Goal: Task Accomplishment & Management: Manage account settings

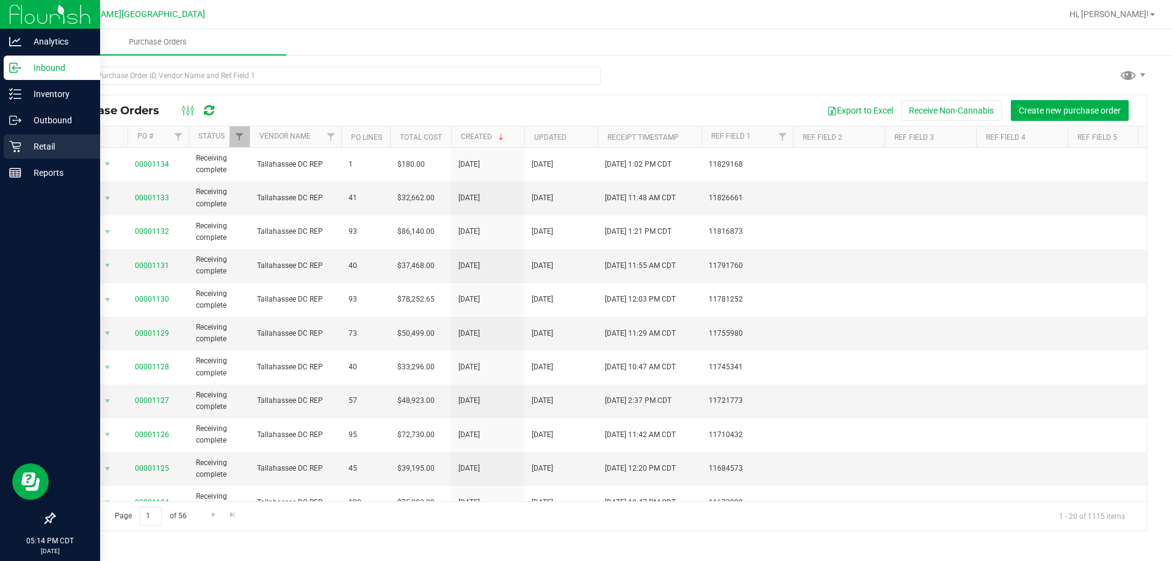
click at [23, 148] on p "Retail" at bounding box center [57, 146] width 73 height 15
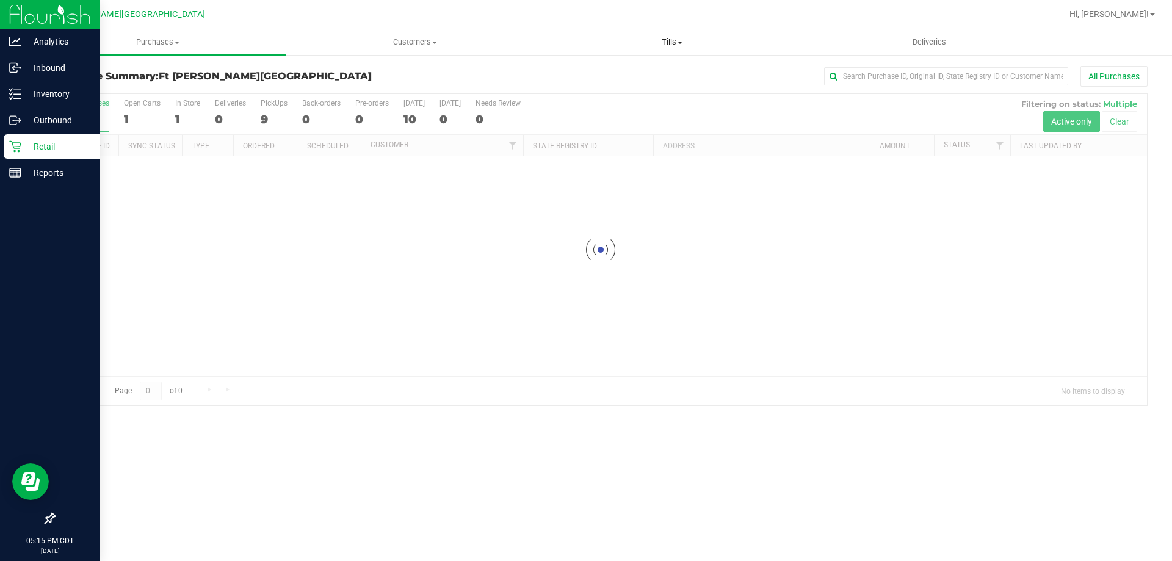
click at [678, 39] on span "Tills" at bounding box center [672, 42] width 256 height 11
click at [600, 67] on li "Manage tills" at bounding box center [671, 74] width 257 height 15
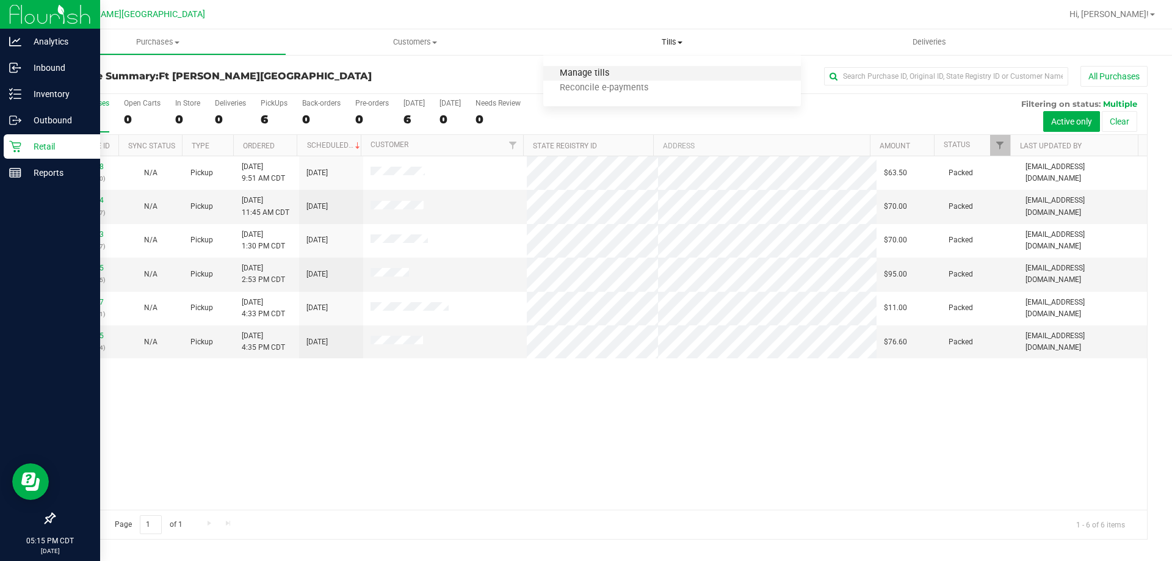
click at [566, 72] on span "Manage tills" at bounding box center [584, 73] width 82 height 10
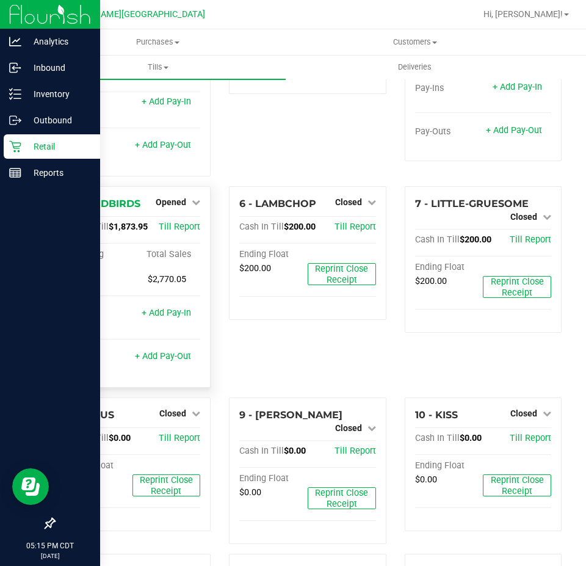
scroll to position [122, 0]
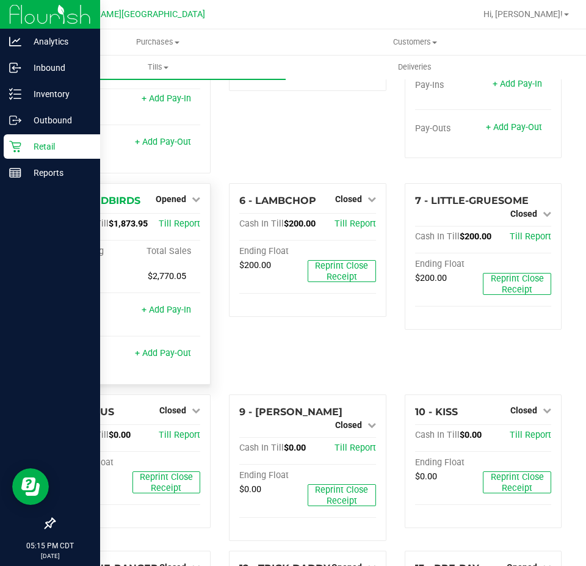
click at [162, 183] on div "5 - YARDBIRDS Opened Close Till Cash In Till $1,873.95 Till Report Beginning Fl…" at bounding box center [132, 283] width 157 height 201
click at [165, 194] on span "Opened" at bounding box center [171, 199] width 31 height 10
click at [171, 219] on link "Close Till" at bounding box center [172, 224] width 33 height 10
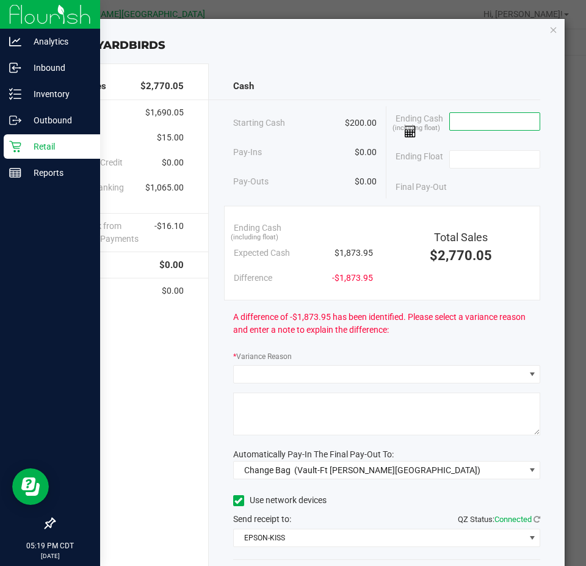
click at [475, 119] on input at bounding box center [495, 121] width 90 height 17
type input "$1,875.95"
click at [472, 162] on input at bounding box center [495, 159] width 90 height 17
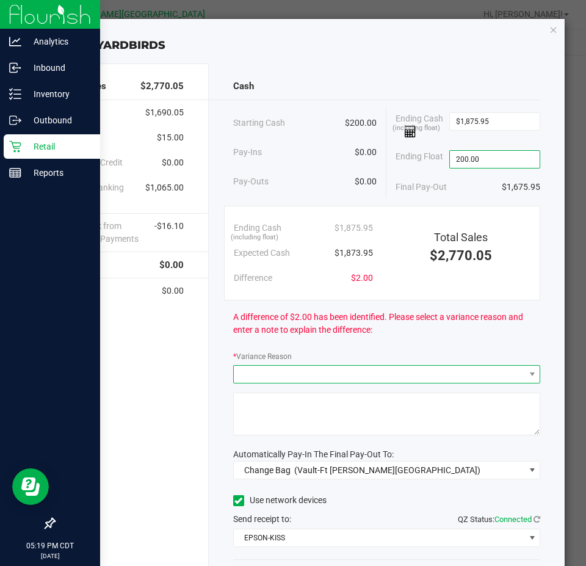
type input "$200.00"
click at [374, 366] on span at bounding box center [379, 374] width 291 height 17
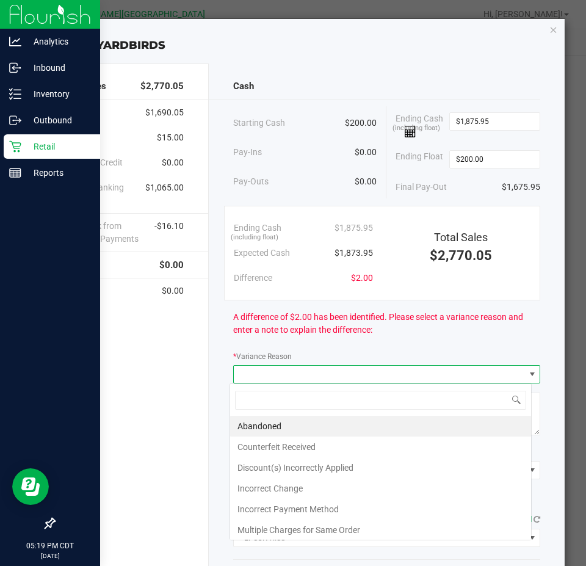
scroll to position [18, 301]
click at [340, 421] on li "Abandoned" at bounding box center [380, 426] width 301 height 21
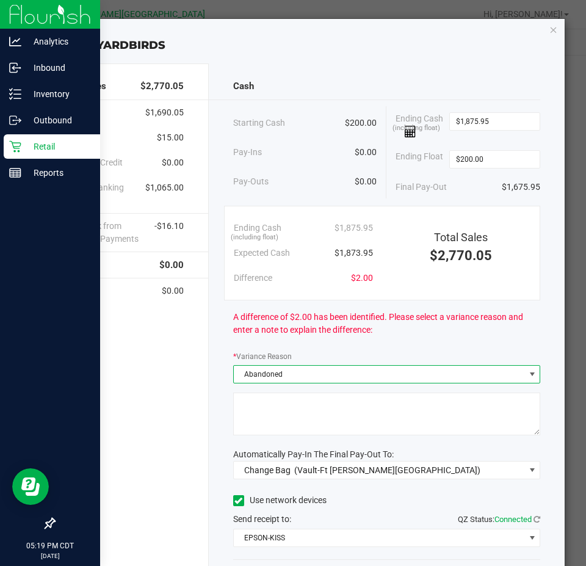
scroll to position [81, 0]
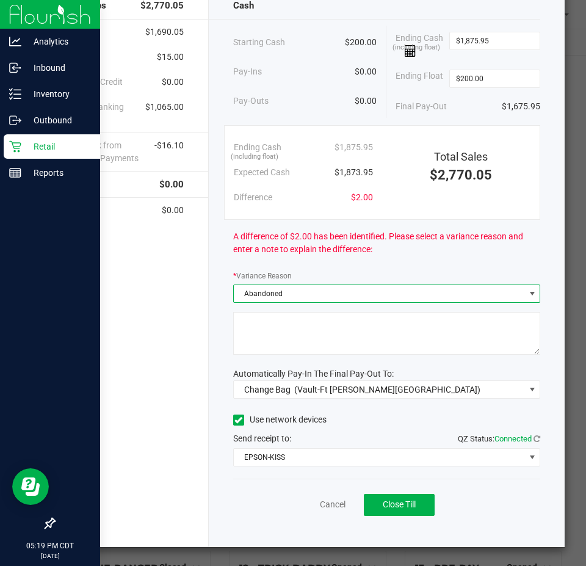
click at [387, 342] on textarea at bounding box center [387, 333] width 308 height 43
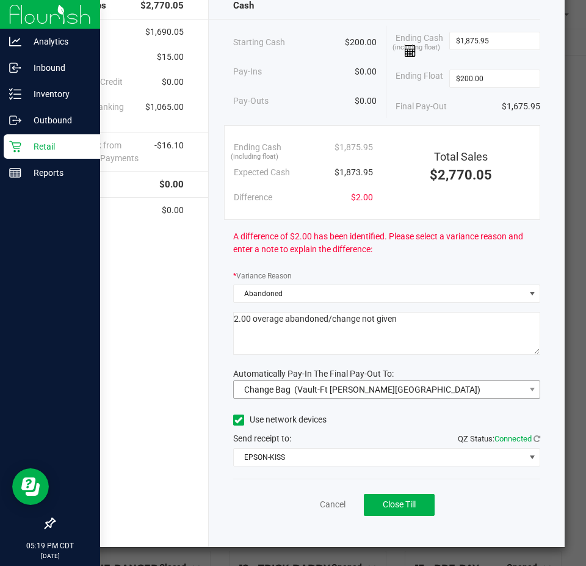
type textarea "2.00 overage abandoned/change not given"
click at [358, 386] on span "(Vault-Ft [PERSON_NAME][GEOGRAPHIC_DATA])" at bounding box center [387, 389] width 186 height 10
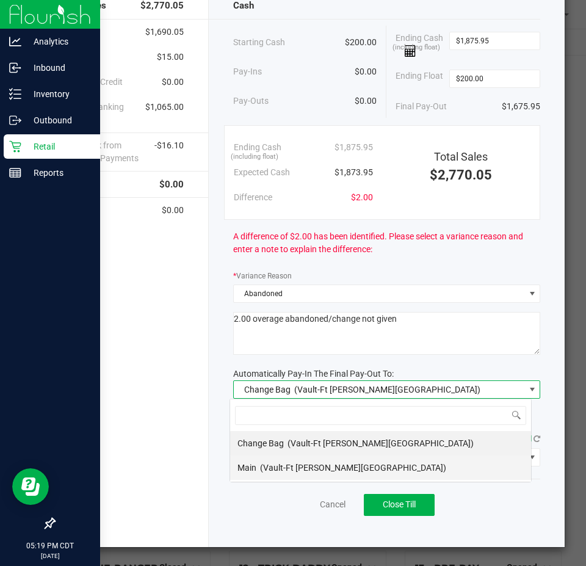
scroll to position [18, 301]
click at [299, 467] on span "(Vault-Ft [PERSON_NAME][GEOGRAPHIC_DATA])" at bounding box center [353, 468] width 186 height 10
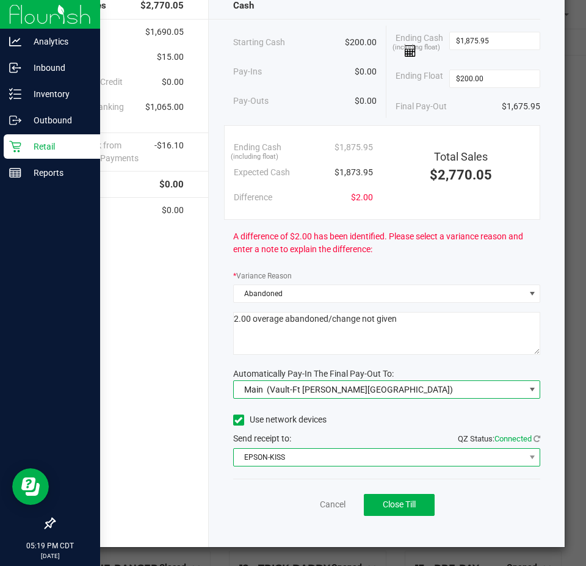
click at [300, 458] on span "EPSON-KISS" at bounding box center [379, 456] width 291 height 17
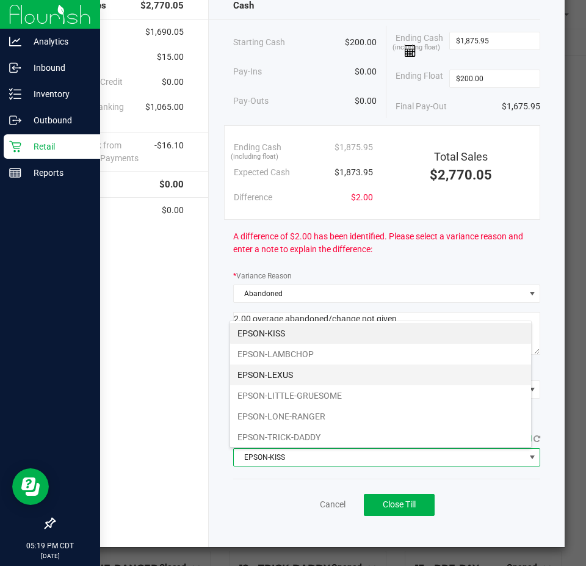
click at [284, 376] on li "EPSON-LEXUS" at bounding box center [380, 374] width 301 height 21
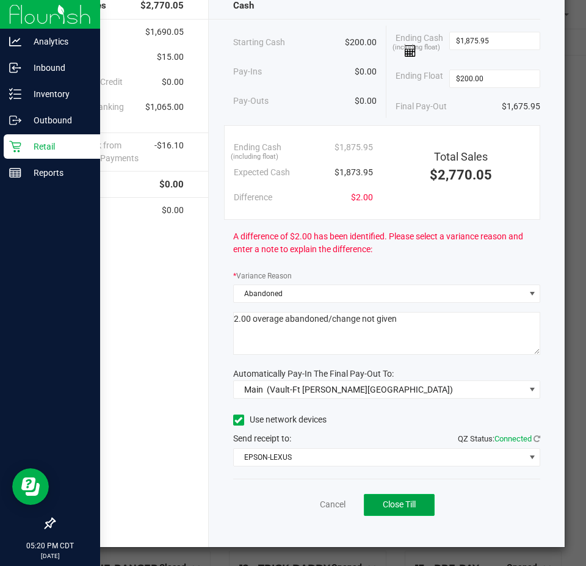
click at [387, 506] on span "Close Till" at bounding box center [399, 504] width 33 height 10
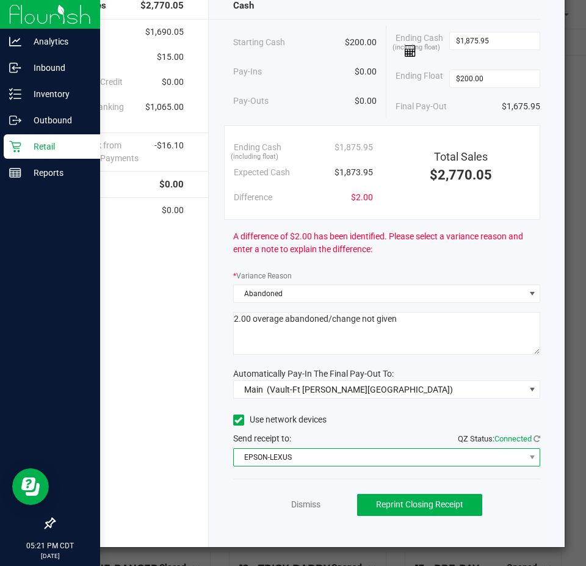
click at [315, 457] on span "EPSON-LEXUS" at bounding box center [379, 456] width 291 height 17
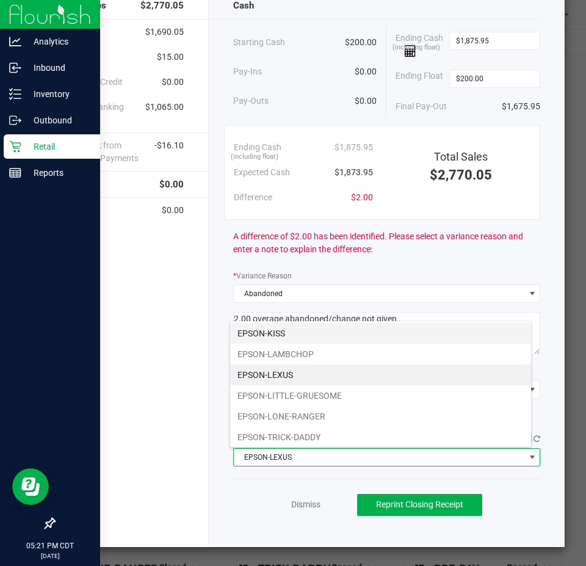
click at [295, 333] on li "EPSON-KISS" at bounding box center [380, 333] width 301 height 21
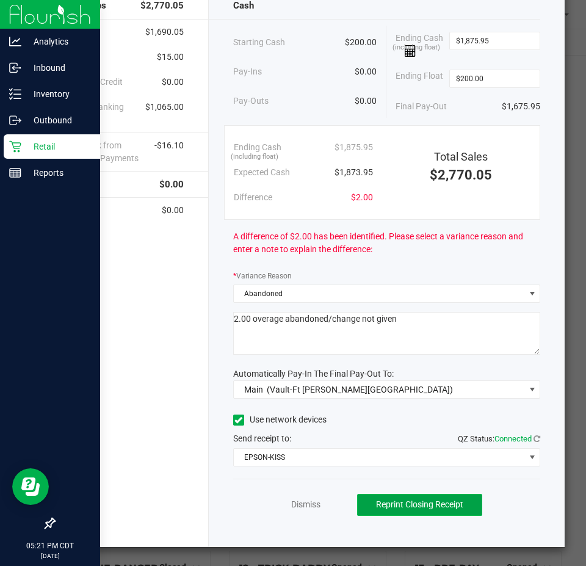
click at [402, 504] on span "Reprint Closing Receipt" at bounding box center [419, 504] width 87 height 10
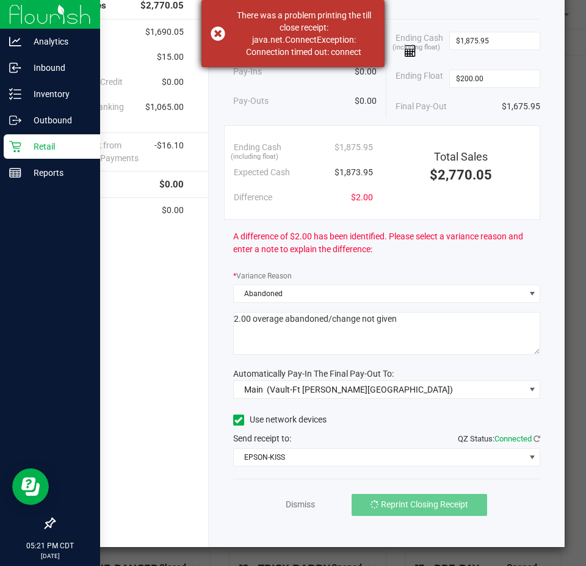
click at [345, 59] on div "There was a problem printing the till close receipt: java.net.ConnectException:…" at bounding box center [292, 33] width 183 height 67
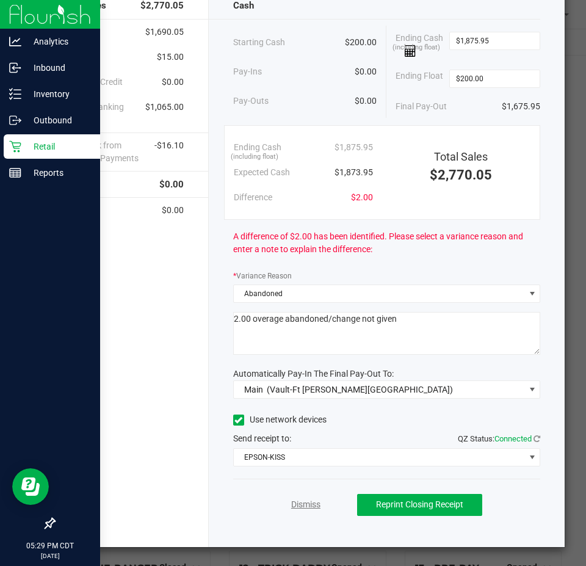
click at [313, 503] on link "Dismiss" at bounding box center [305, 504] width 29 height 13
